Goal: Information Seeking & Learning: Learn about a topic

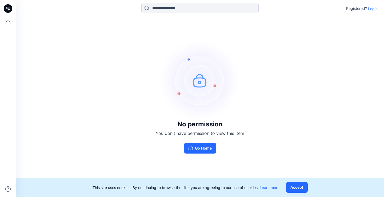
click at [373, 9] on p "Login" at bounding box center [373, 9] width 10 height 6
click at [373, 17] on div "No permission You don't have permission to view this item Go Home" at bounding box center [200, 107] width 368 height 180
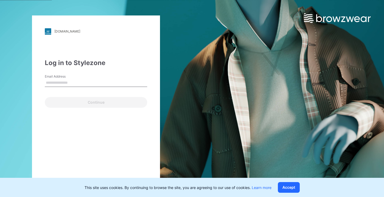
click at [78, 83] on input "Email Address" at bounding box center [96, 83] width 103 height 8
click at [78, 84] on input "Email Address" at bounding box center [96, 83] width 103 height 8
type input "**********"
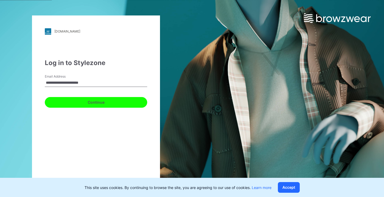
click at [74, 100] on button "Continue" at bounding box center [96, 102] width 103 height 11
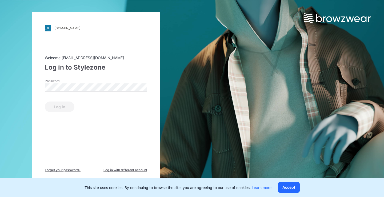
click at [74, 100] on div "Log in" at bounding box center [96, 105] width 103 height 13
click at [74, 104] on div "Log in" at bounding box center [96, 105] width 103 height 13
click at [61, 109] on button "Log in" at bounding box center [60, 106] width 30 height 11
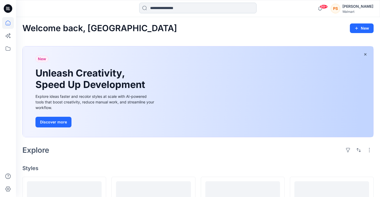
click at [195, 9] on input at bounding box center [197, 8] width 117 height 11
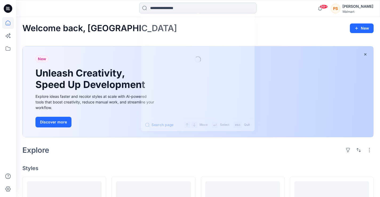
click at [195, 9] on input at bounding box center [197, 8] width 117 height 11
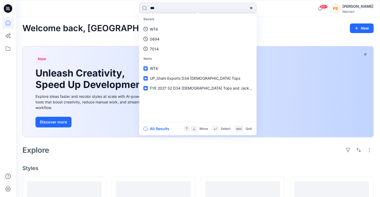
type input "****"
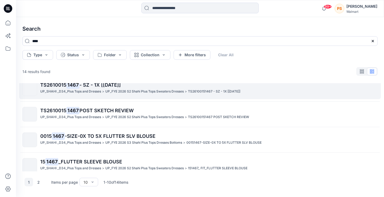
scroll to position [132, 0]
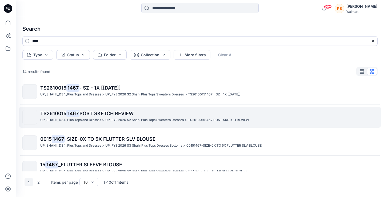
click at [82, 111] on span "POST SKETCH REVIEW" at bounding box center [107, 114] width 54 height 6
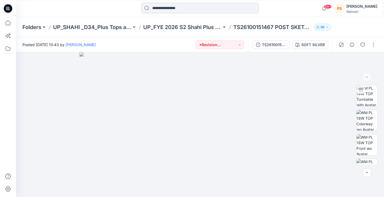
click at [166, 8] on input at bounding box center [200, 8] width 117 height 11
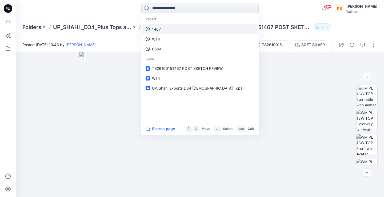
click at [172, 28] on link "1467" at bounding box center [200, 29] width 115 height 10
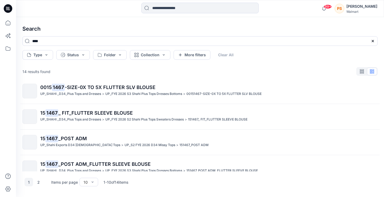
scroll to position [9, 0]
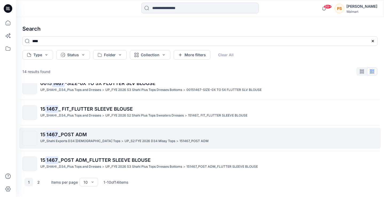
click at [204, 137] on p "15 1467 _POST ADM" at bounding box center [208, 134] width 337 height 7
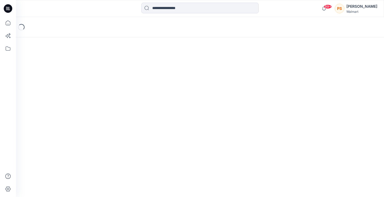
click at [204, 137] on div "Loading..." at bounding box center [200, 107] width 368 height 180
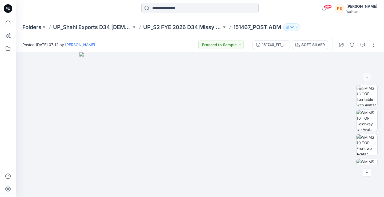
click at [194, 10] on input at bounding box center [200, 8] width 117 height 11
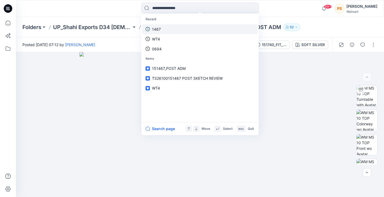
click at [172, 32] on link "1467" at bounding box center [200, 29] width 115 height 10
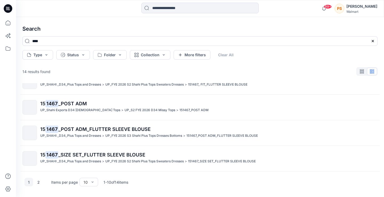
scroll to position [45, 0]
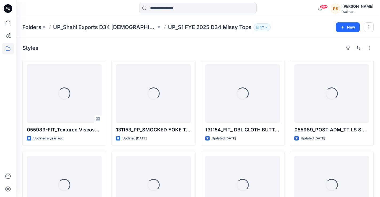
click at [182, 9] on input at bounding box center [197, 8] width 117 height 11
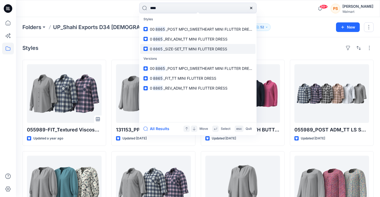
type input "****"
click at [190, 49] on span "_SIZE-SET_TT MINI FLUTTER DRESS" at bounding box center [196, 49] width 64 height 5
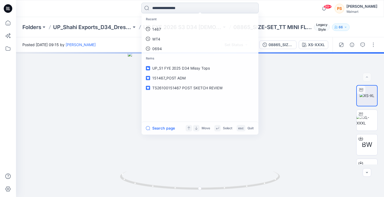
click at [193, 7] on input at bounding box center [200, 8] width 117 height 11
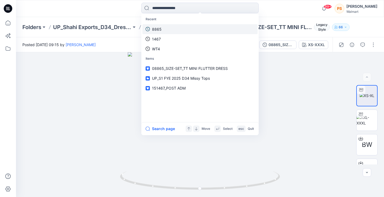
click at [183, 31] on link "8865" at bounding box center [200, 29] width 115 height 10
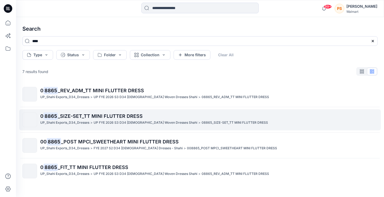
scroll to position [36, 0]
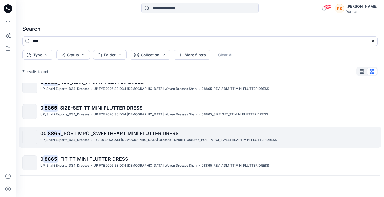
click at [133, 134] on span "_POST MPCI_SWEETHEART MINI FLUTTER DRESS" at bounding box center [120, 134] width 118 height 6
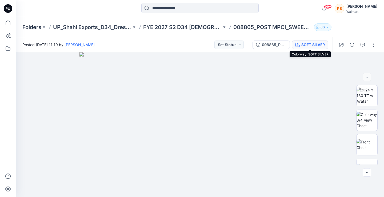
click at [307, 42] on div "SOFT SILVER" at bounding box center [313, 45] width 23 height 6
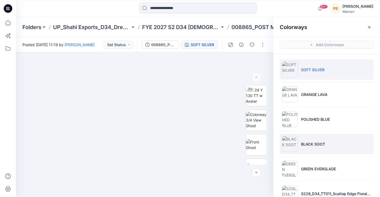
click at [314, 146] on p "BLACK SOOT" at bounding box center [313, 145] width 24 height 6
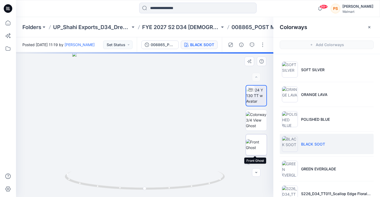
click at [257, 146] on img at bounding box center [256, 144] width 21 height 11
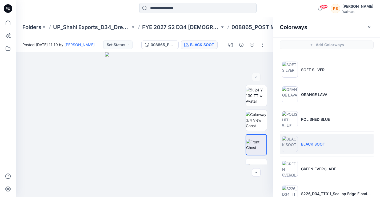
click at [193, 11] on input at bounding box center [197, 8] width 117 height 11
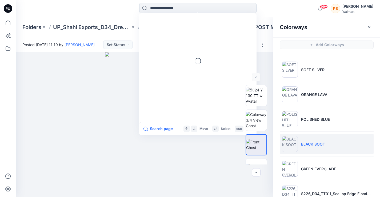
click at [193, 11] on input at bounding box center [197, 8] width 117 height 11
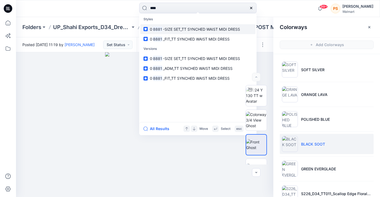
type input "****"
click at [187, 31] on span "-SIZE SET_TT SYNCHED WAIST MIDI DRESS" at bounding box center [201, 29] width 77 height 5
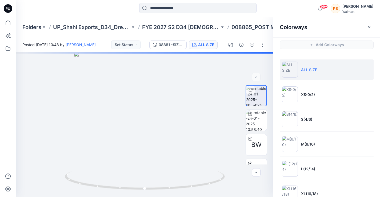
click at [163, 1] on div "99+ Notifications Rahul Singh shared WT41_DBL_CLOTH_CAMP_SHIRT in UP FYE 2027 S…" at bounding box center [198, 8] width 364 height 17
click at [166, 9] on input at bounding box center [197, 8] width 117 height 11
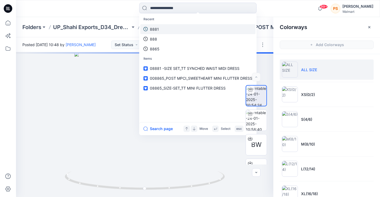
click at [167, 30] on link "8881" at bounding box center [197, 29] width 115 height 10
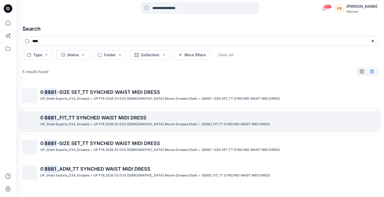
click at [134, 124] on p "UP FYE 2026 S3 D34 Ladies Woven Dresses Shahi" at bounding box center [146, 125] width 104 height 6
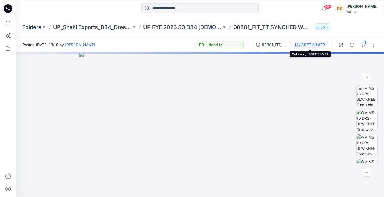
click at [313, 46] on div "SOFT SILVER" at bounding box center [313, 45] width 23 height 6
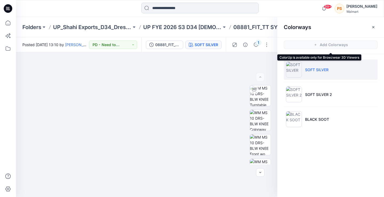
click at [181, 10] on input at bounding box center [200, 8] width 117 height 11
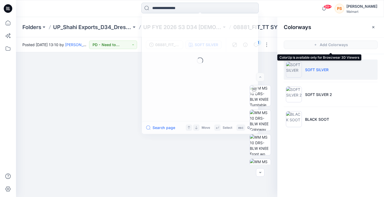
click at [181, 10] on input at bounding box center [200, 8] width 117 height 11
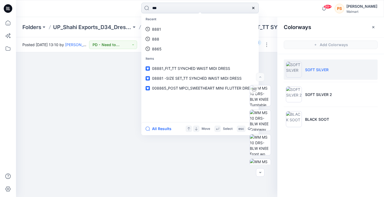
type input "****"
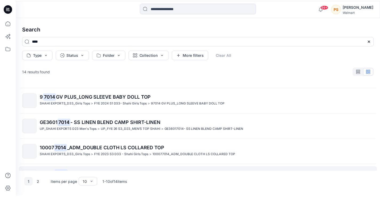
scroll to position [106, 0]
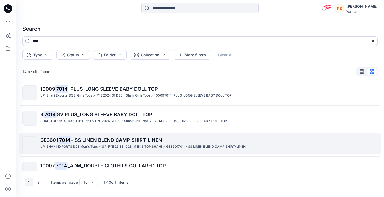
click at [98, 139] on span "- SS LINEN BLEND CAMP SHIRT-LINEN" at bounding box center [116, 140] width 91 height 6
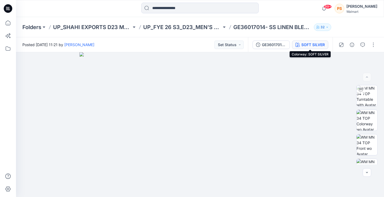
click at [308, 45] on div "SOFT SILVER" at bounding box center [313, 45] width 23 height 6
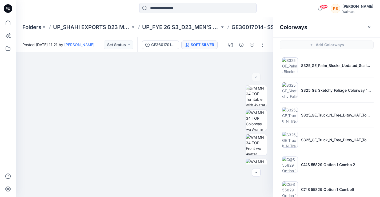
scroll to position [80, 0]
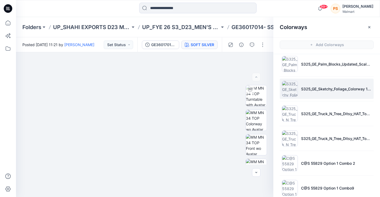
click at [293, 87] on img at bounding box center [290, 89] width 16 height 16
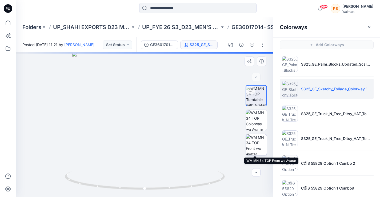
click at [250, 139] on img at bounding box center [256, 145] width 21 height 21
